Goal: Task Accomplishment & Management: Manage account settings

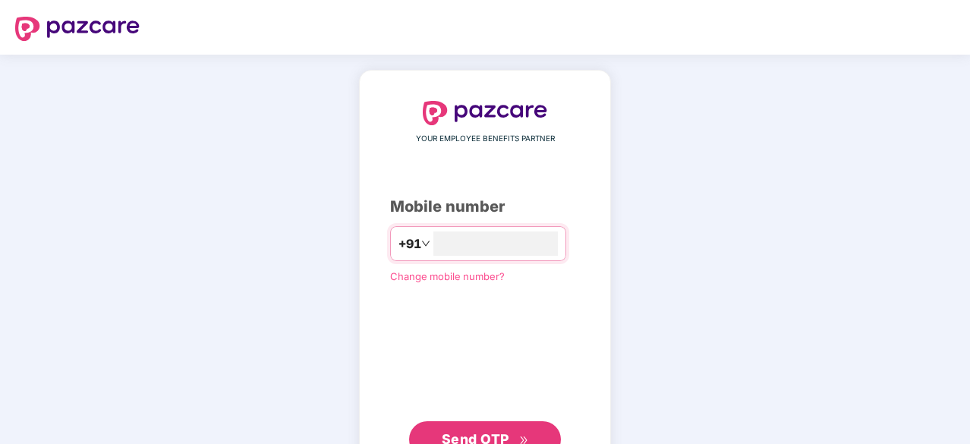
type input "**********"
click at [493, 436] on span "Send OTP" at bounding box center [476, 439] width 68 height 16
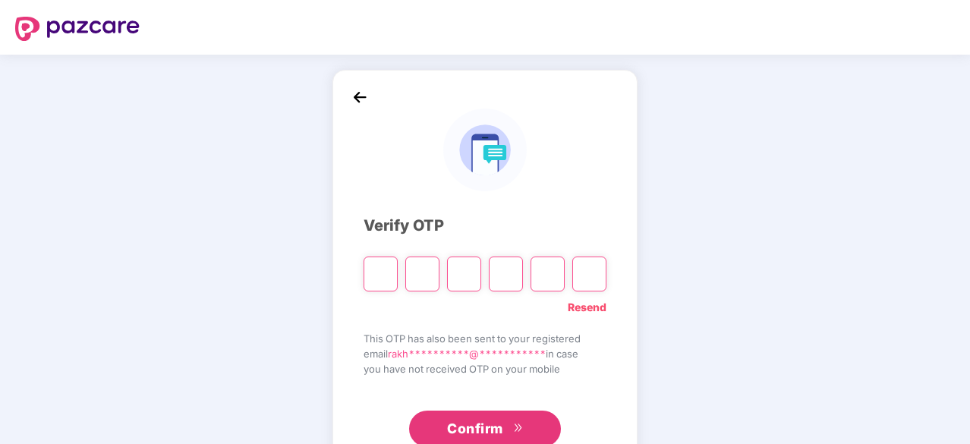
type input "*"
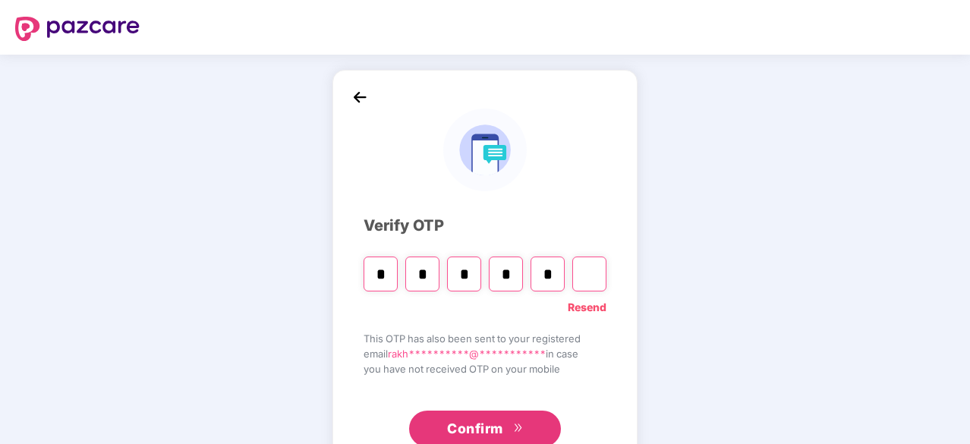
type input "*"
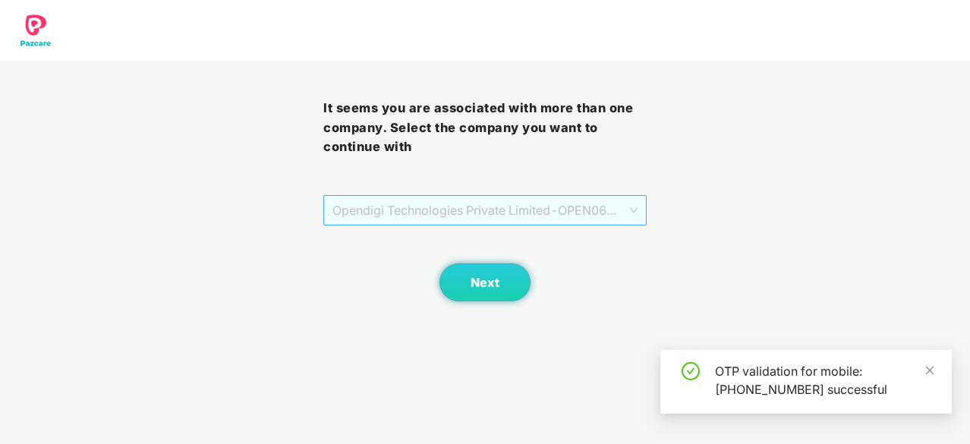
click at [514, 218] on span "Opendigi Technologies Private Limited - OPEN0671 - ADMIN" at bounding box center [484, 210] width 305 height 29
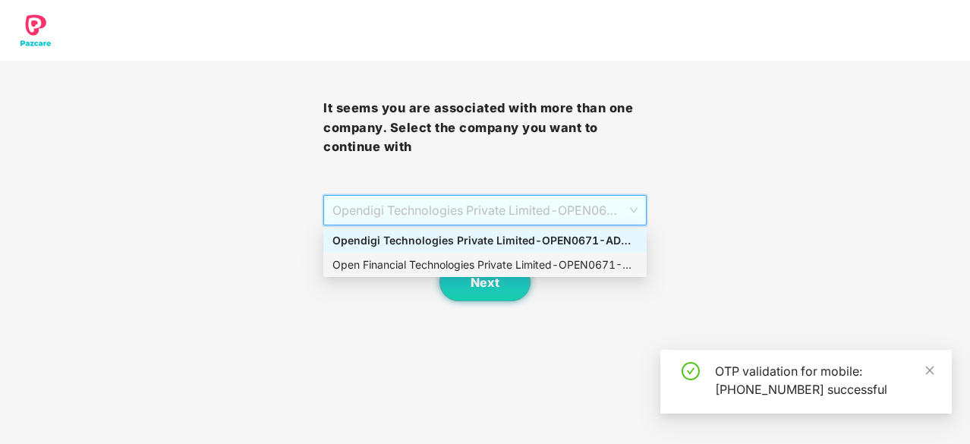
click at [484, 263] on div "Open Financial Technologies Private Limited - OPEN0671 - ADMIN" at bounding box center [484, 264] width 305 height 17
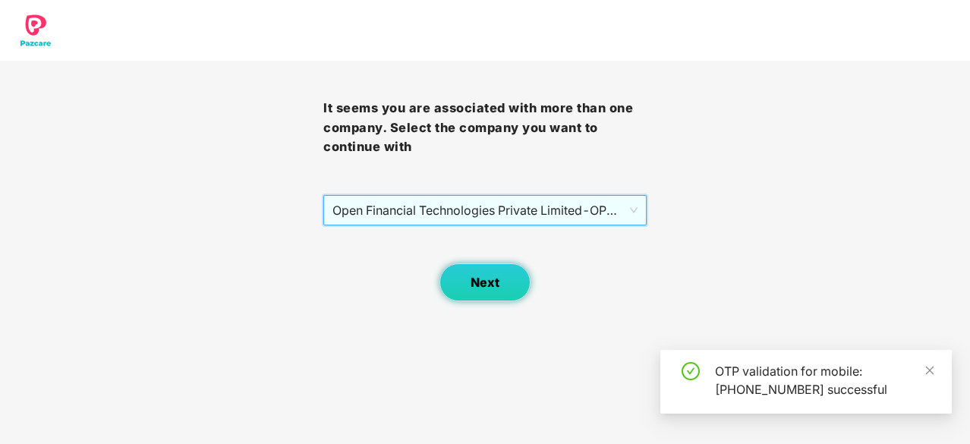
click at [481, 284] on span "Next" at bounding box center [484, 282] width 29 height 14
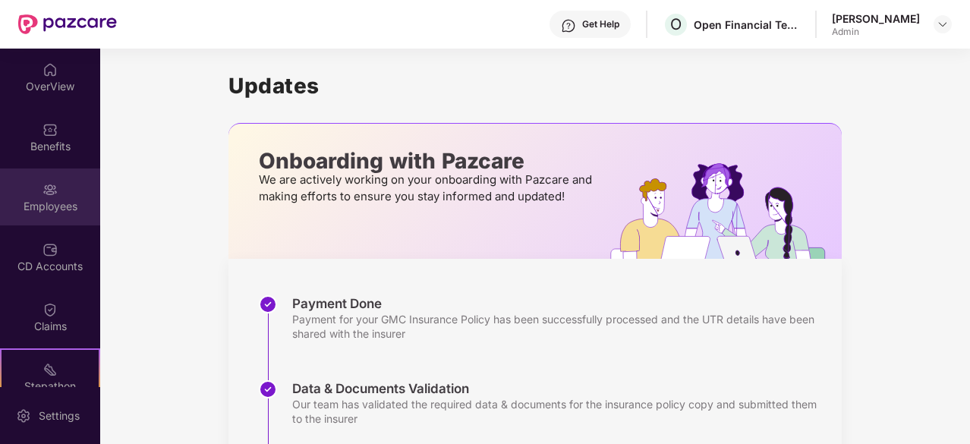
click at [68, 187] on div "Employees" at bounding box center [50, 196] width 100 height 57
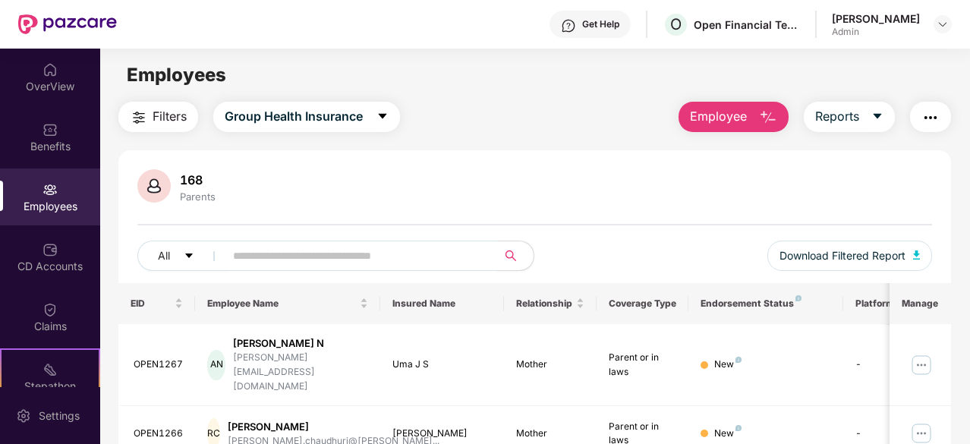
click at [344, 249] on input "text" at bounding box center [355, 255] width 244 height 23
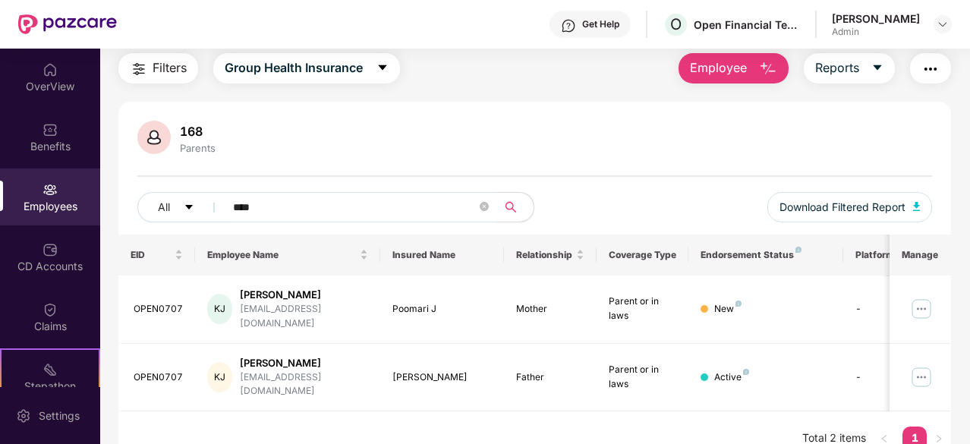
scroll to position [49, 0]
type input "****"
click at [916, 301] on img at bounding box center [921, 309] width 24 height 24
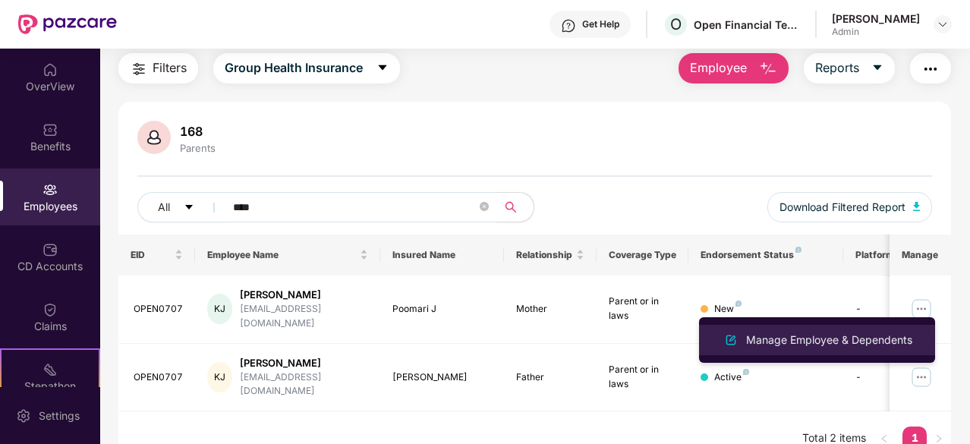
click at [810, 338] on div "Manage Employee & Dependents" at bounding box center [829, 340] width 172 height 17
